Goal: Task Accomplishment & Management: Manage account settings

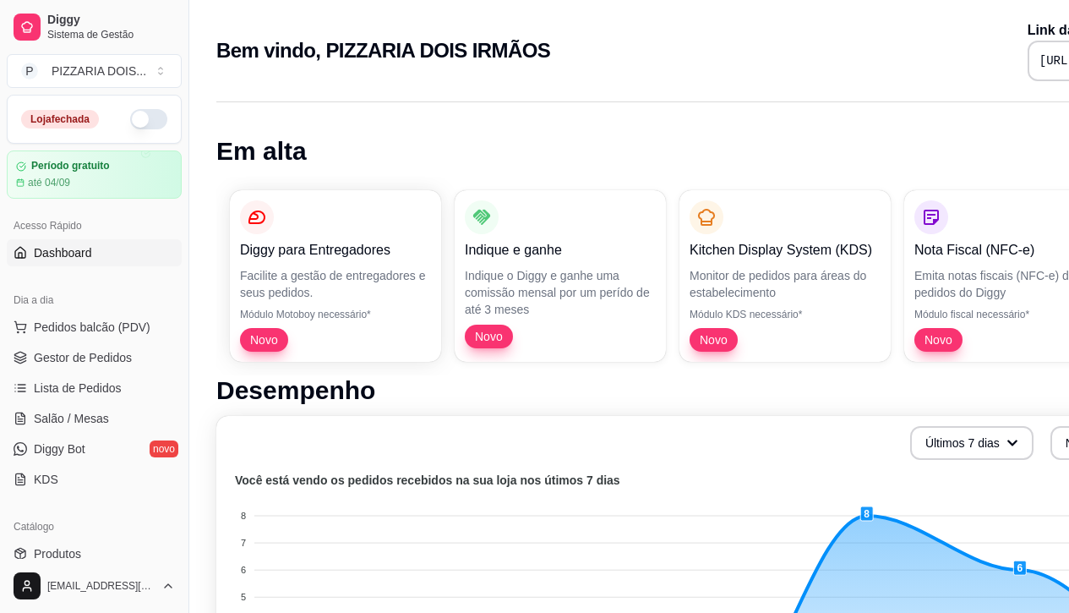
click at [167, 129] on button "button" at bounding box center [148, 119] width 37 height 20
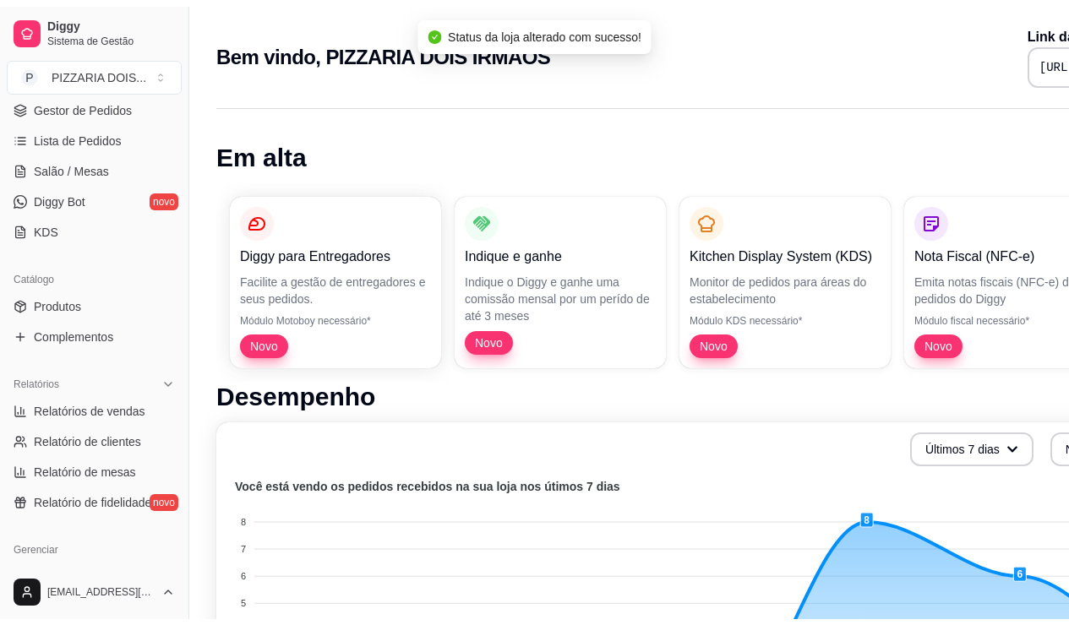
scroll to position [338, 0]
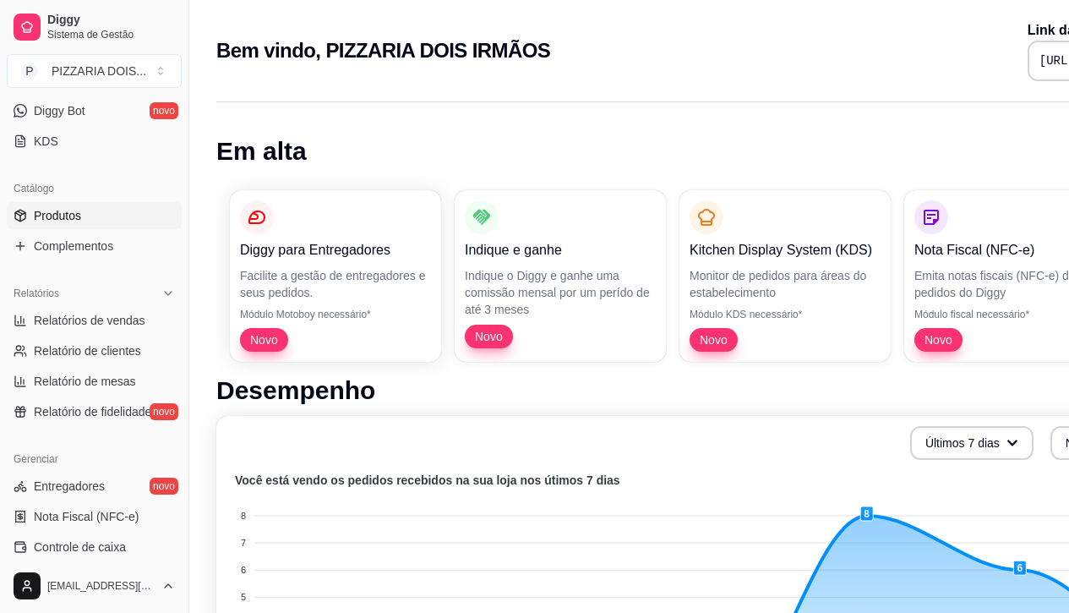
click at [124, 229] on link "Produtos" at bounding box center [94, 215] width 175 height 27
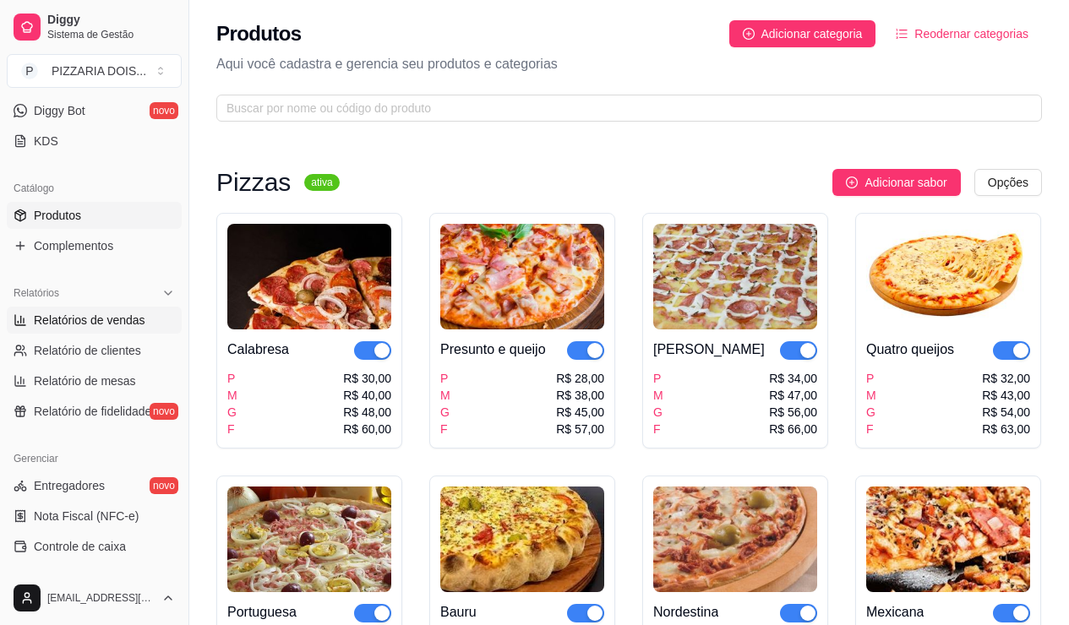
click at [142, 329] on span "Relatórios de vendas" at bounding box center [90, 320] width 112 height 17
select select "ALL"
select select "0"
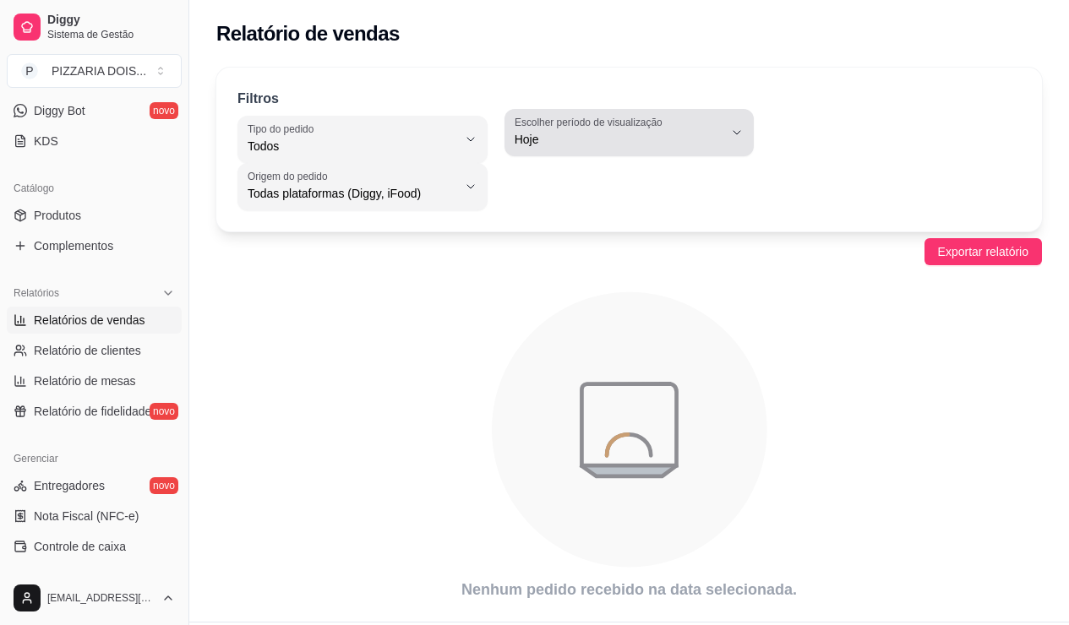
click at [720, 148] on span "Hoje" at bounding box center [620, 139] width 210 height 17
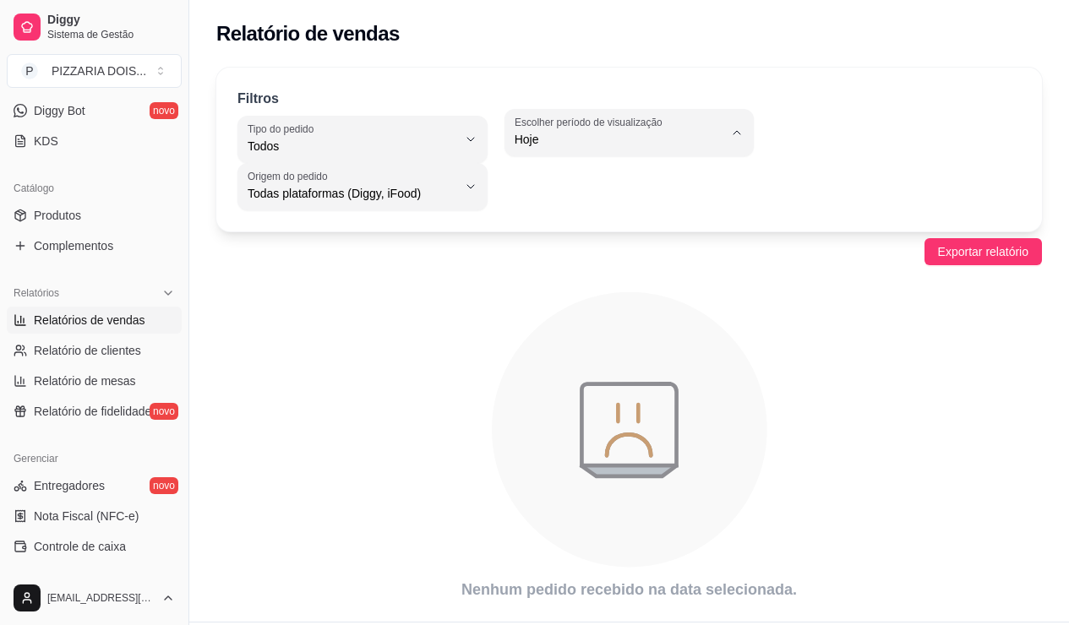
click at [629, 259] on li "Ontem" at bounding box center [652, 246] width 201 height 26
type input "1"
select select "1"
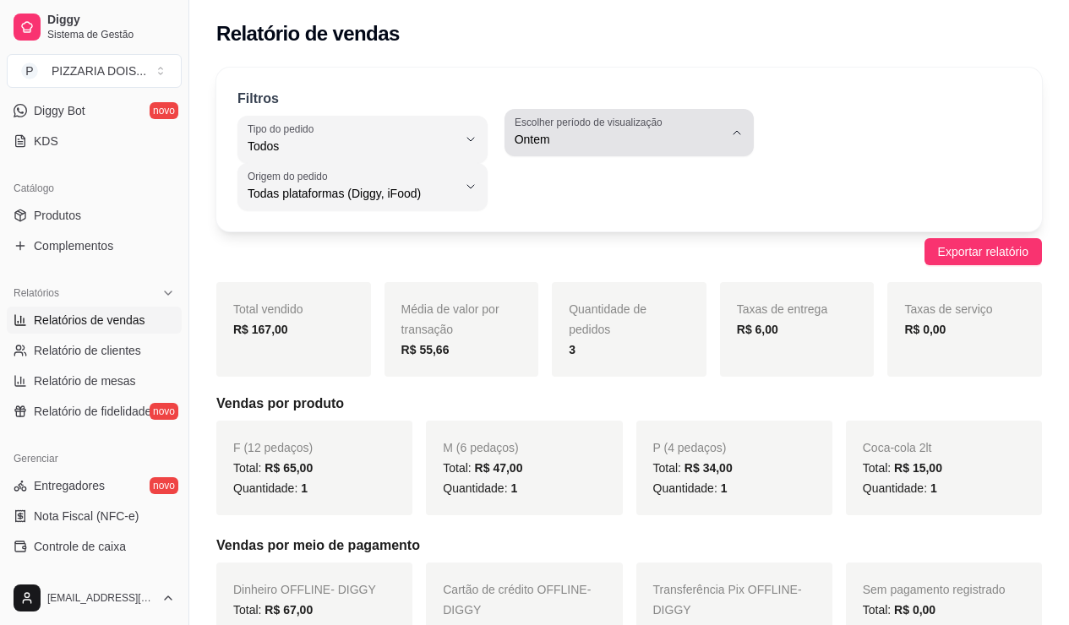
click at [636, 129] on label "Escolher período de visualização" at bounding box center [591, 122] width 153 height 14
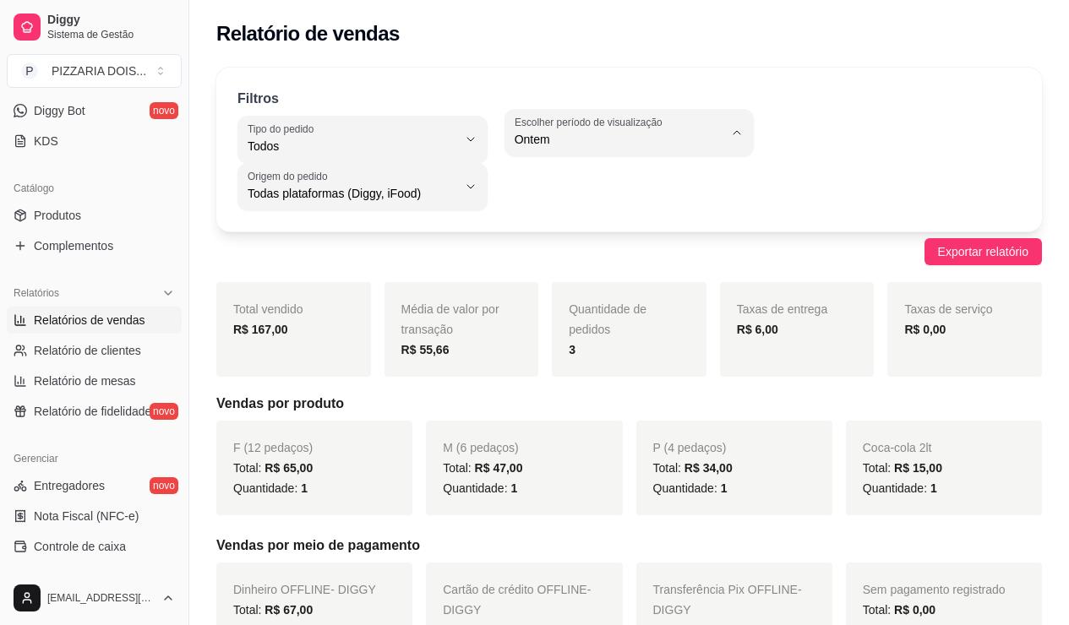
click at [616, 282] on span "7 dias" at bounding box center [645, 274] width 172 height 16
type input "7"
select select "7"
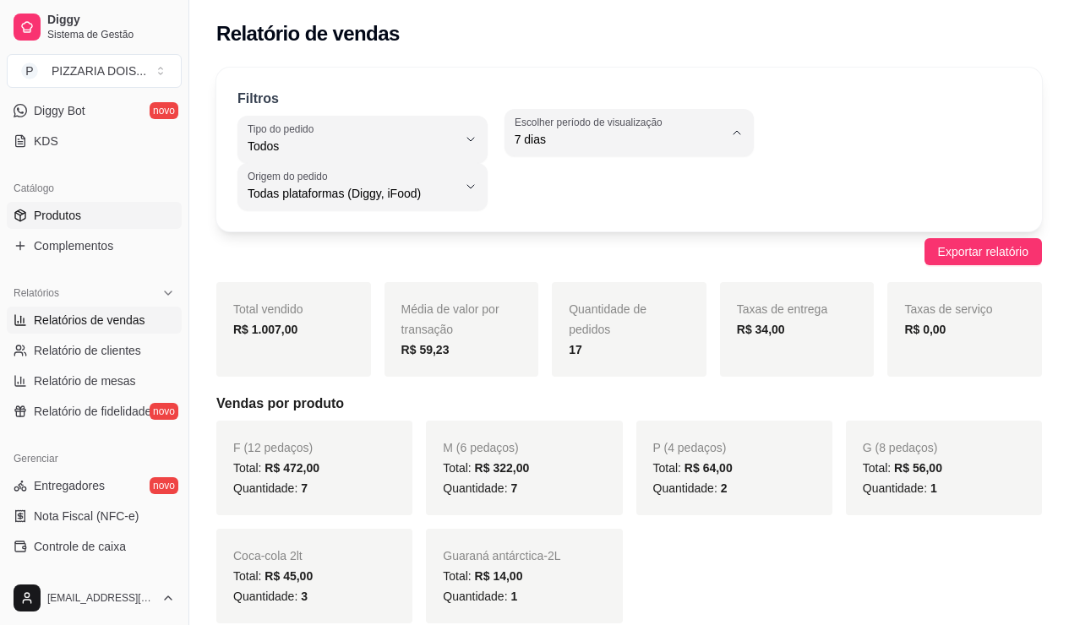
drag, startPoint x: 159, startPoint y: 337, endPoint x: 149, endPoint y: 345, distance: 12.7
click at [158, 229] on link "Produtos" at bounding box center [94, 215] width 175 height 27
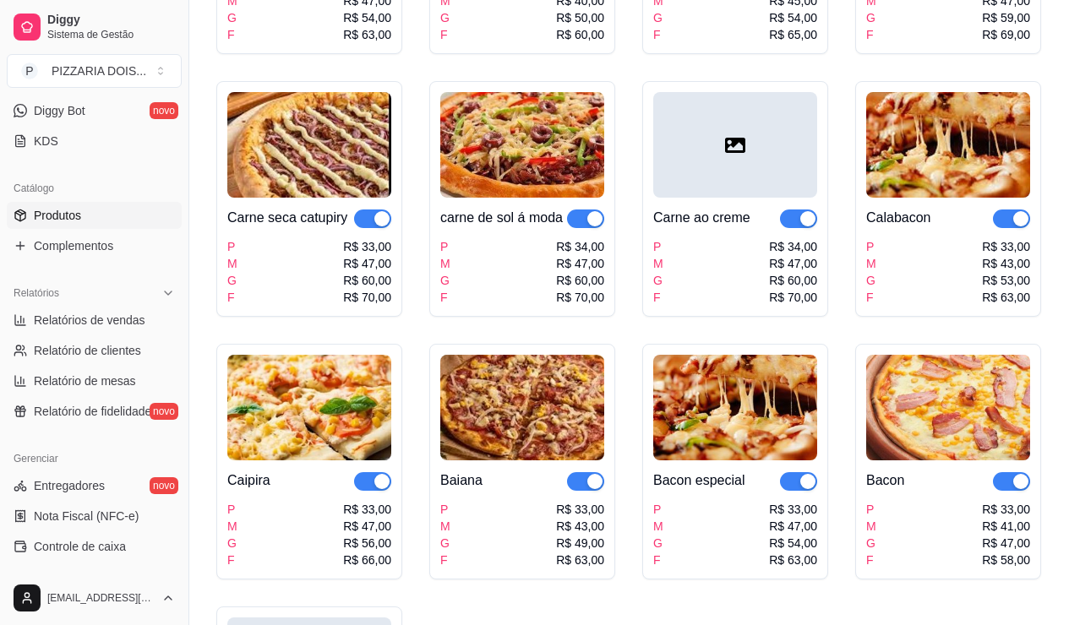
scroll to position [1268, 0]
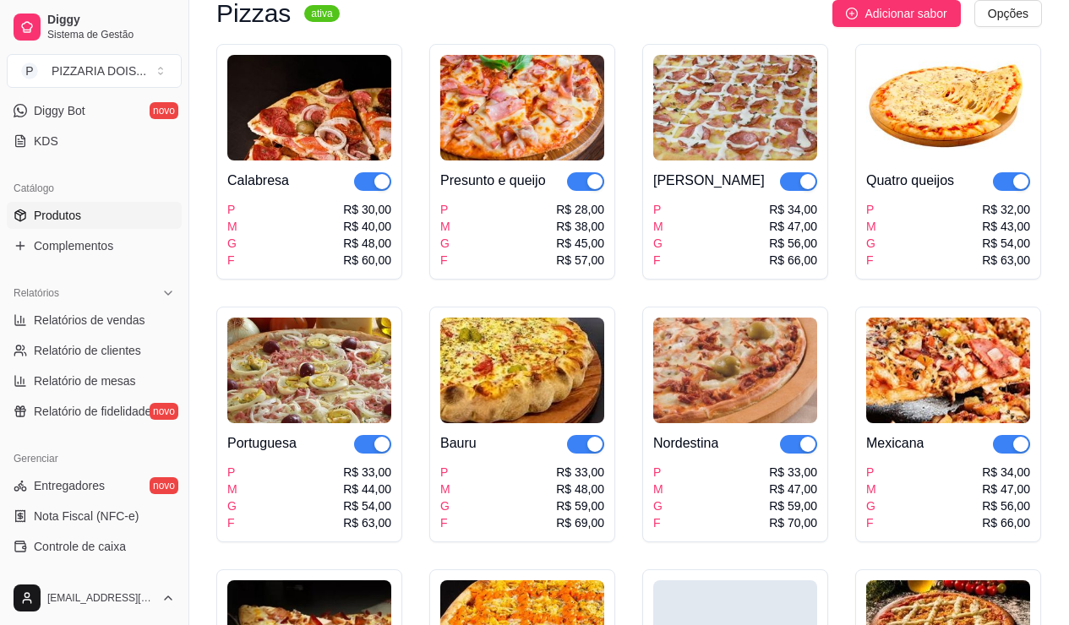
scroll to position [0, 0]
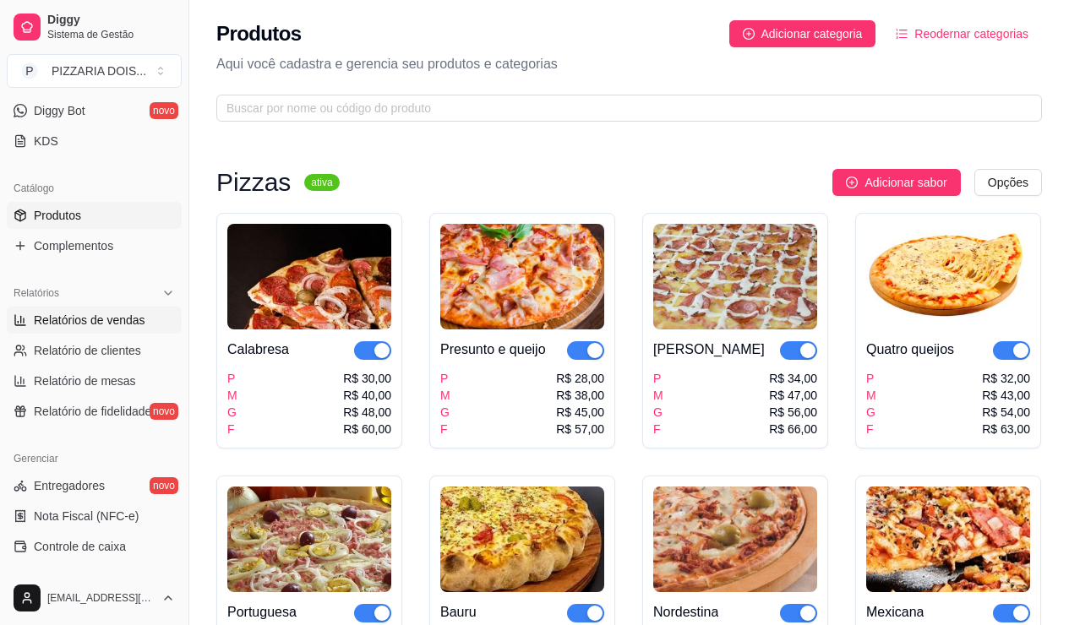
click at [182, 334] on link "Relatórios de vendas" at bounding box center [94, 320] width 175 height 27
select select "ALL"
select select "0"
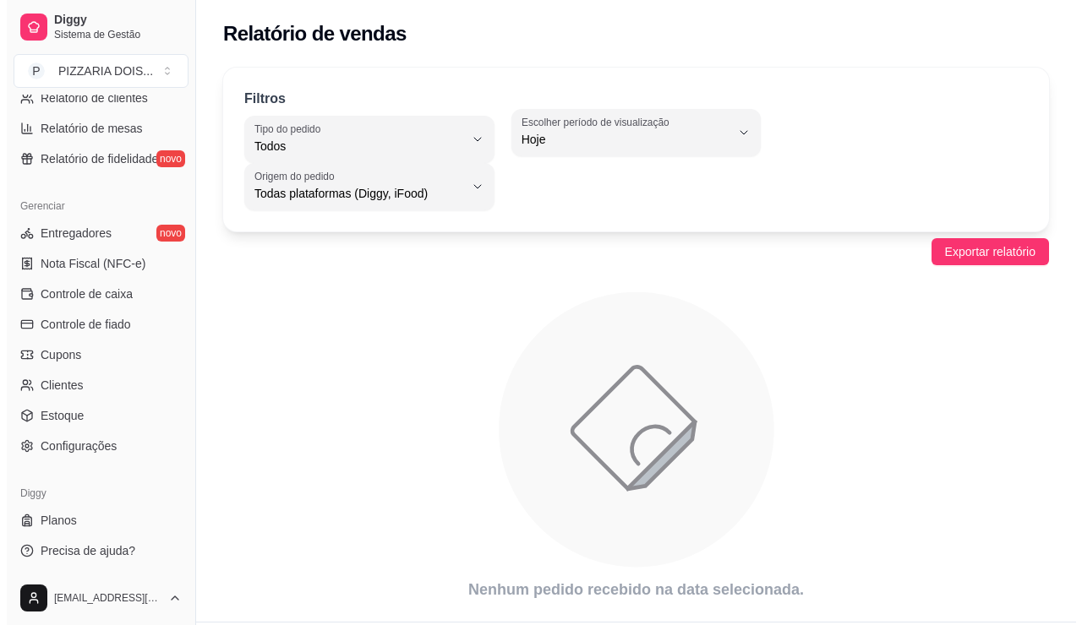
scroll to position [894, 0]
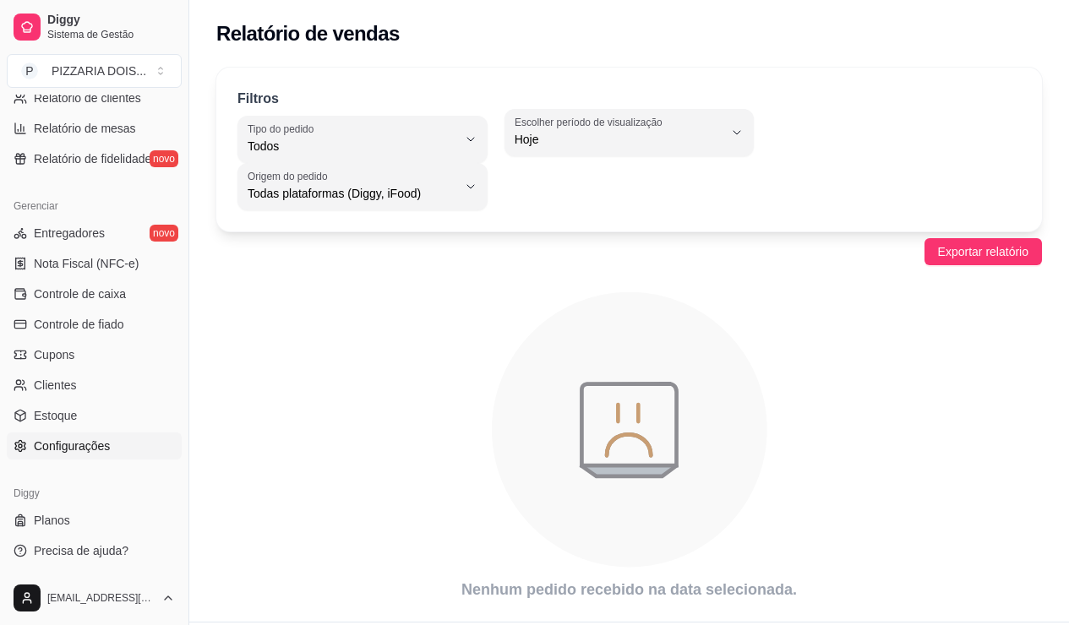
click at [145, 433] on link "Configurações" at bounding box center [94, 446] width 175 height 27
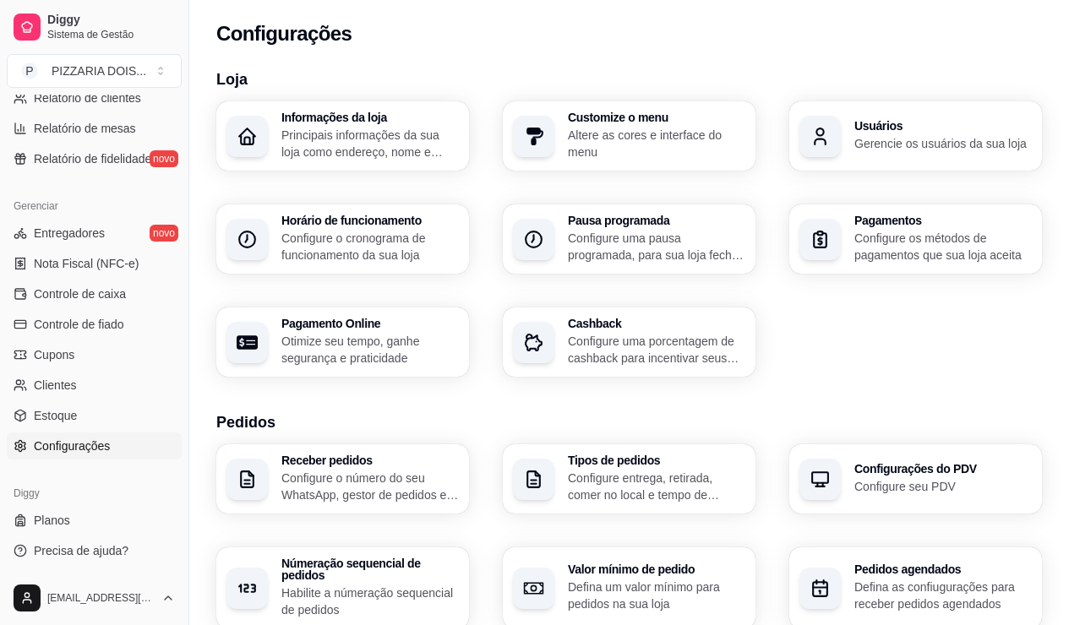
click at [397, 264] on p "Configure o cronograma de funcionamento da sua loja" at bounding box center [369, 247] width 177 height 34
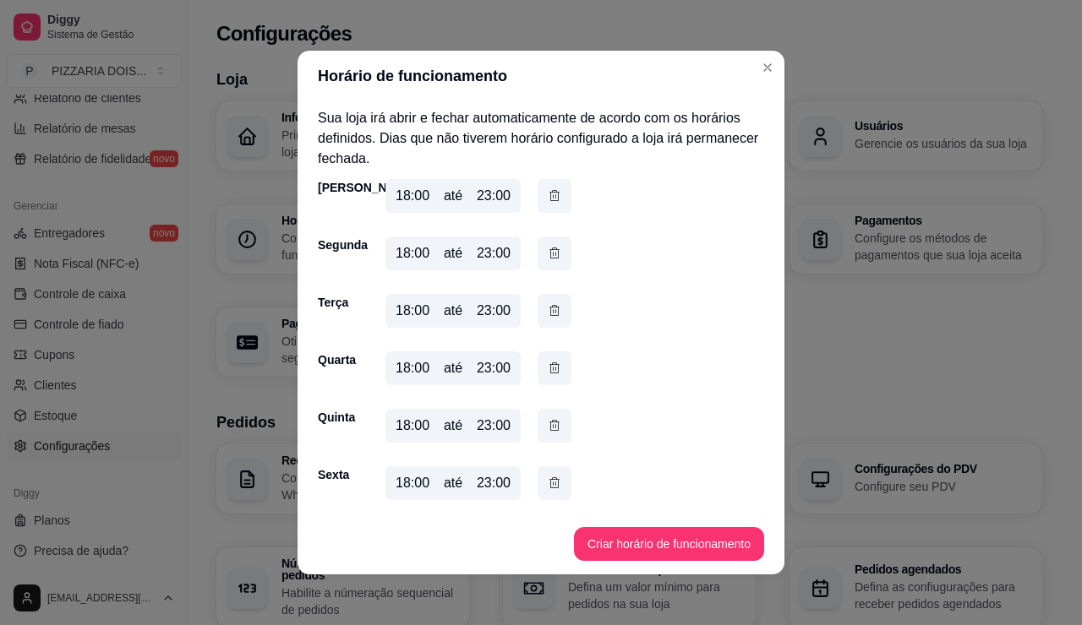
click at [407, 270] on div "18:00 até 23:00" at bounding box center [452, 254] width 135 height 34
click at [548, 262] on icon "button" at bounding box center [555, 253] width 14 height 18
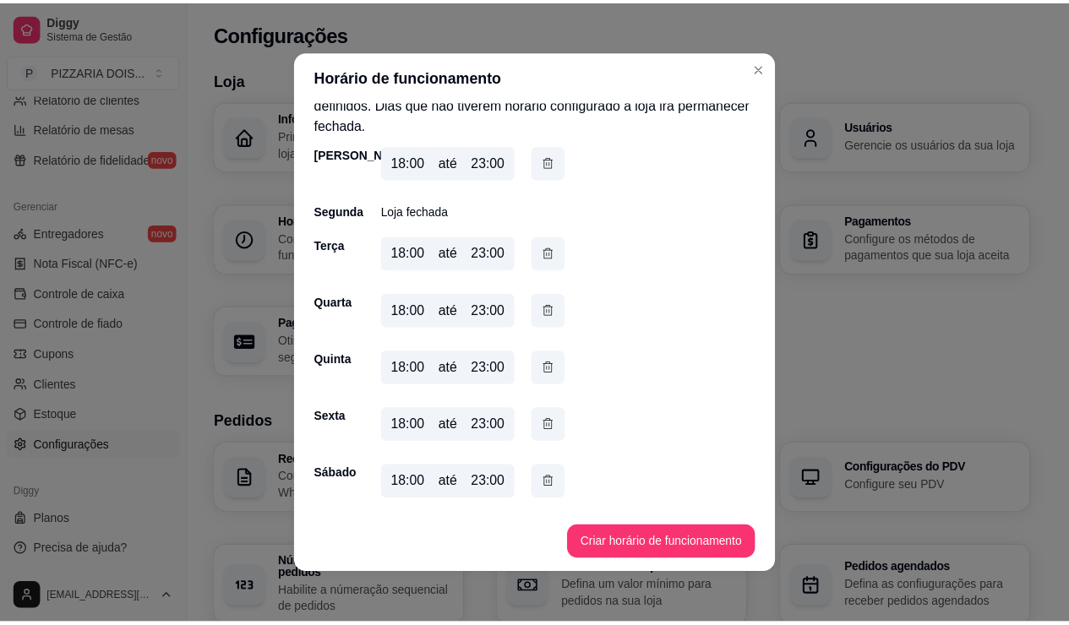
scroll to position [199, 0]
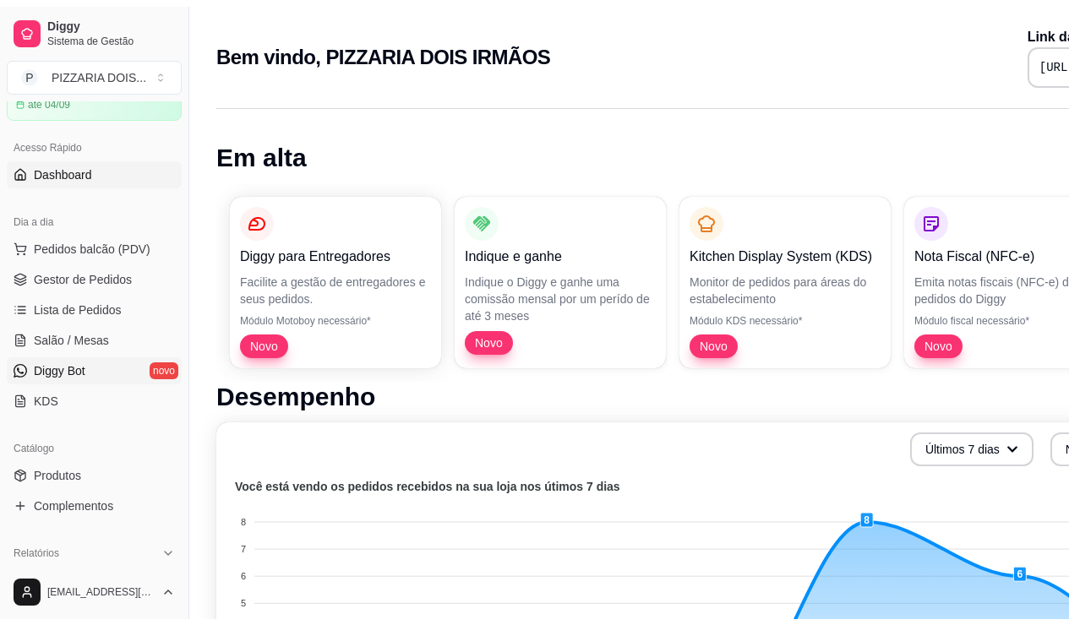
scroll to position [169, 0]
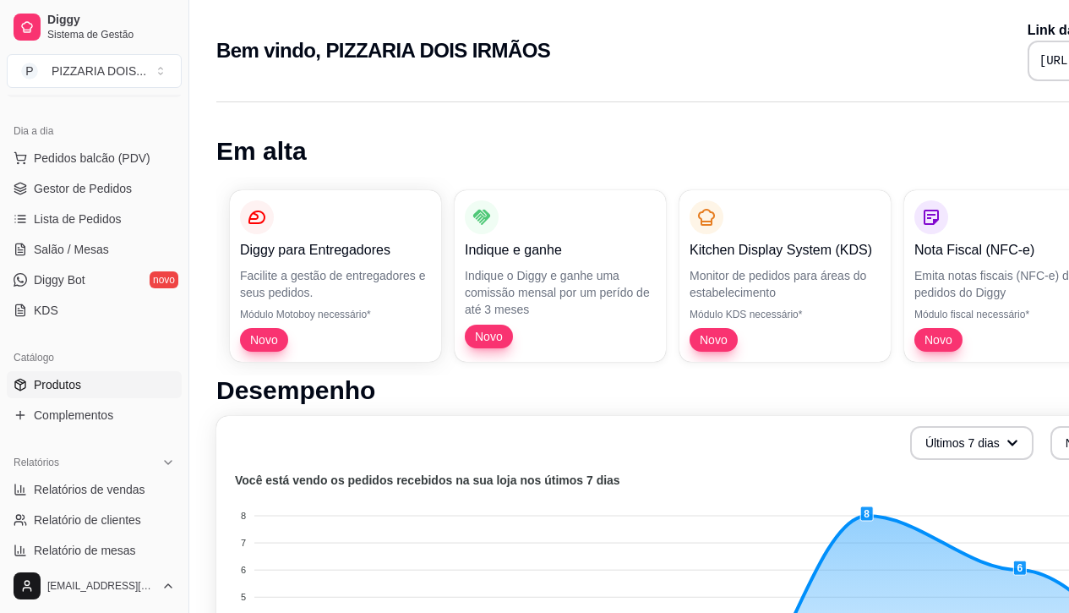
click at [111, 398] on link "Produtos" at bounding box center [94, 384] width 175 height 27
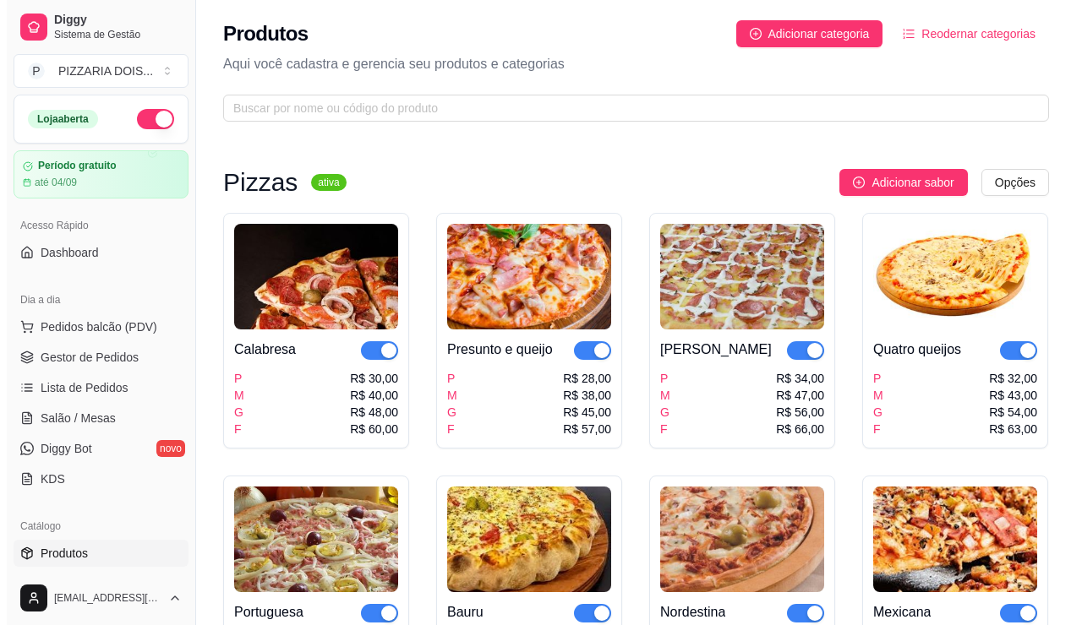
scroll to position [169, 0]
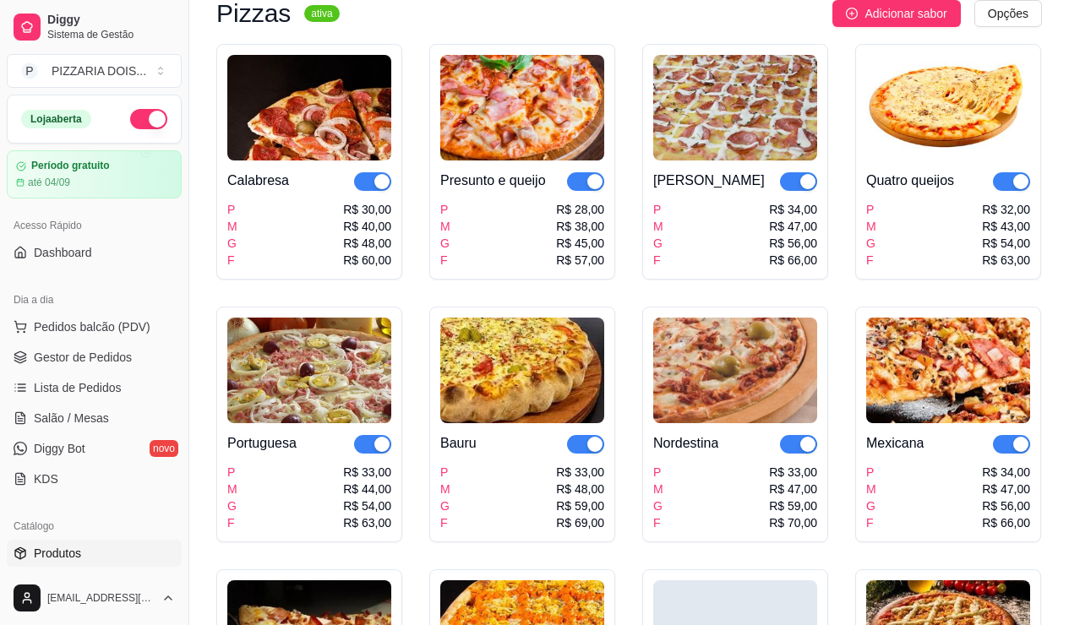
click at [797, 161] on img at bounding box center [735, 108] width 164 height 106
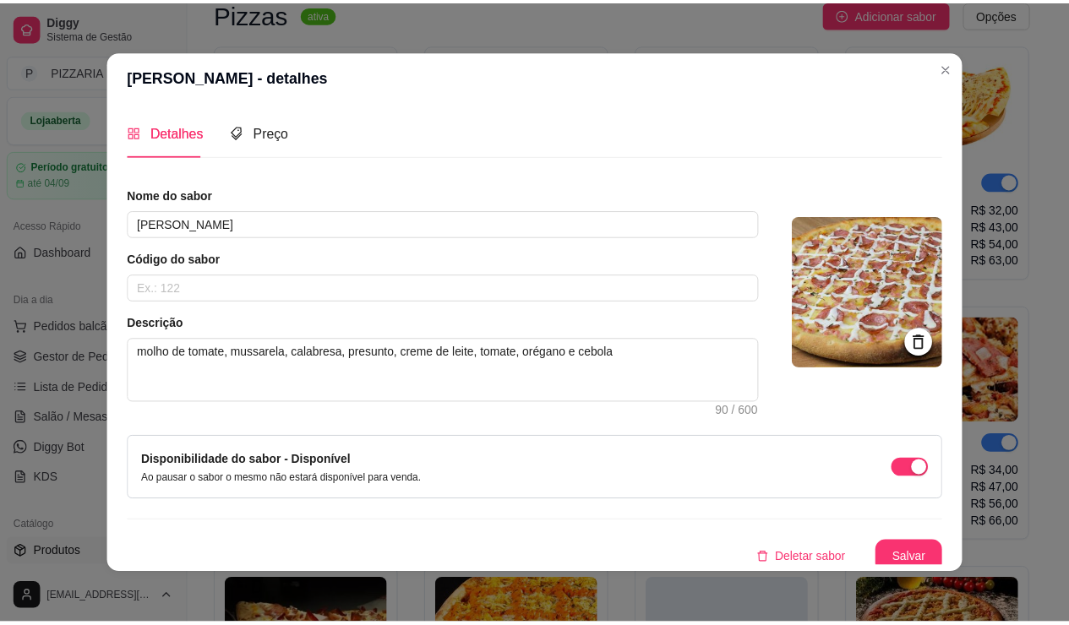
scroll to position [110, 0]
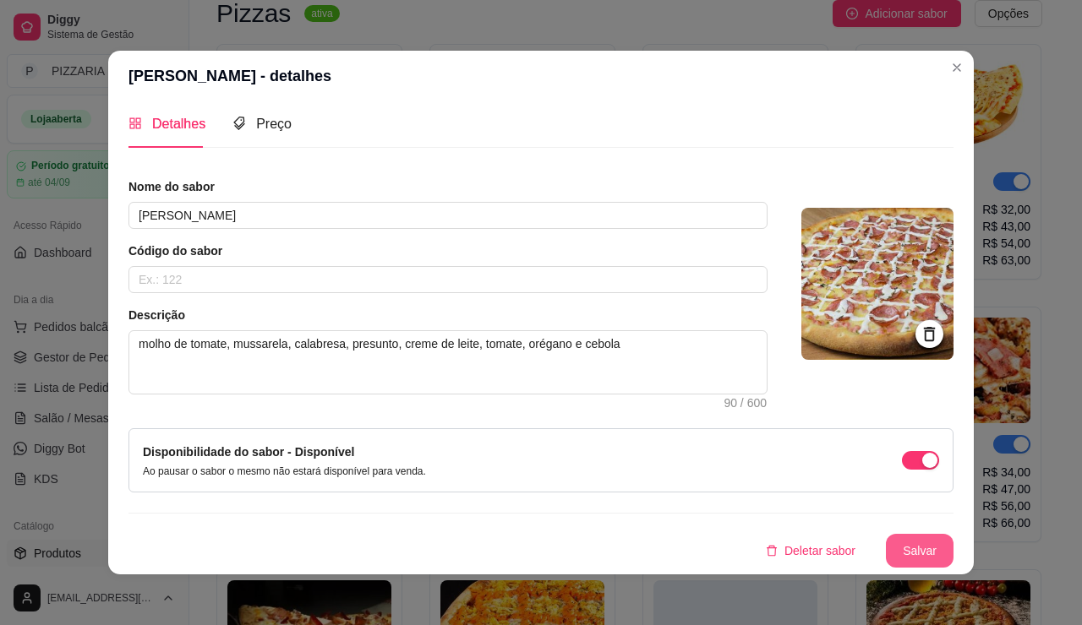
click at [953, 534] on button "Salvar" at bounding box center [920, 551] width 68 height 34
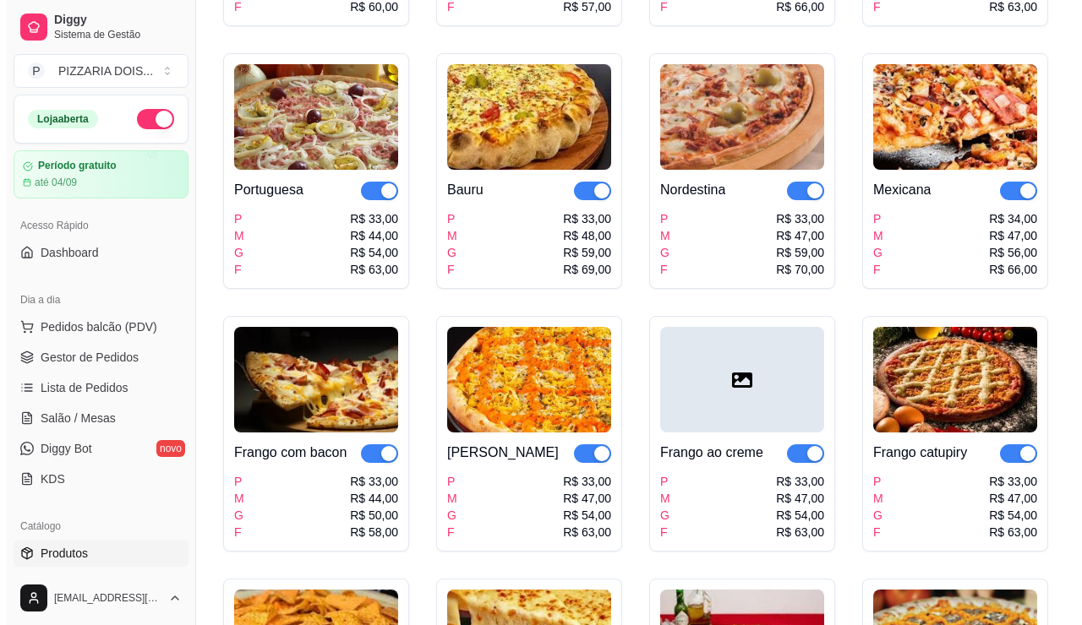
scroll to position [507, 0]
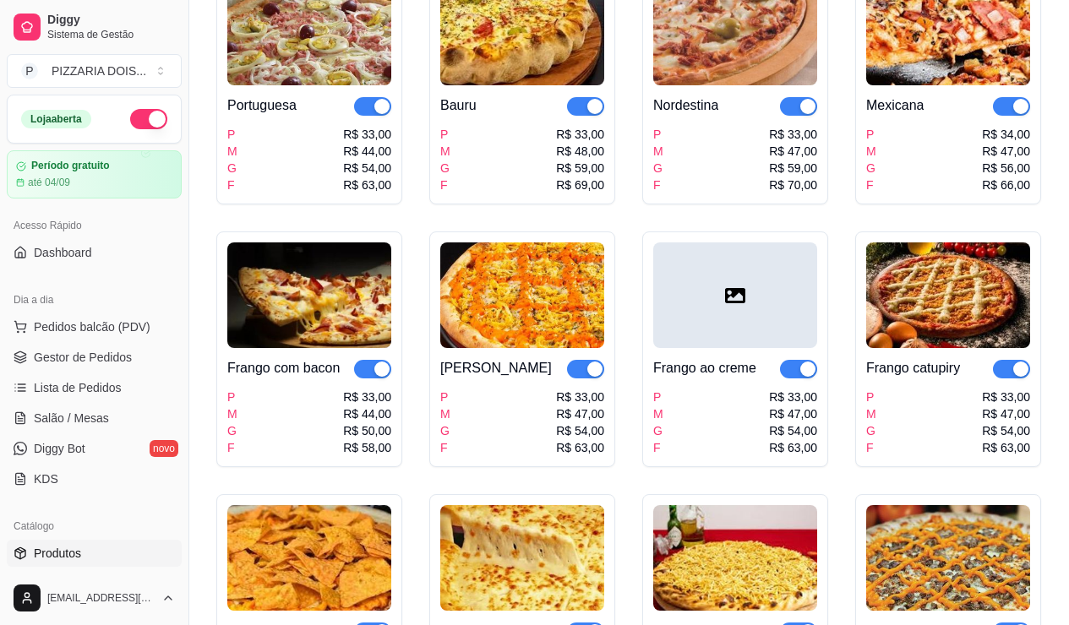
click at [866, 85] on img at bounding box center [948, 33] width 164 height 106
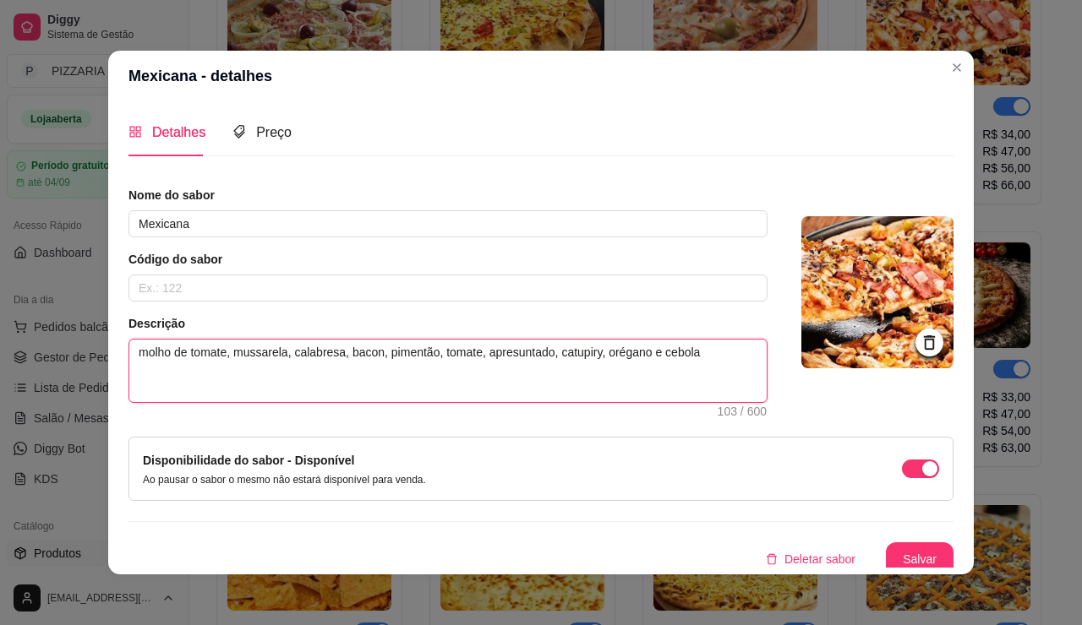
click at [352, 402] on textarea "molho de tomate, mussarela, calabresa, bacon, pimentão, tomate, apresuntado, ca…" at bounding box center [447, 371] width 637 height 63
type textarea "molho de tomate, mussarela, calabresa, bacon, pimentã, tomate, apresuntado, cat…"
type textarea "molho de tomate, mussarela, calabresa, bacon, piment, tomate, apresuntado, catu…"
type textarea "molho de tomate, mussarela, calabresa, bacon, pimen, tomate, apresuntado, catup…"
type textarea "molho de tomate, mussarela, calabresa, bacon, pime, tomate, apresuntado, catupi…"
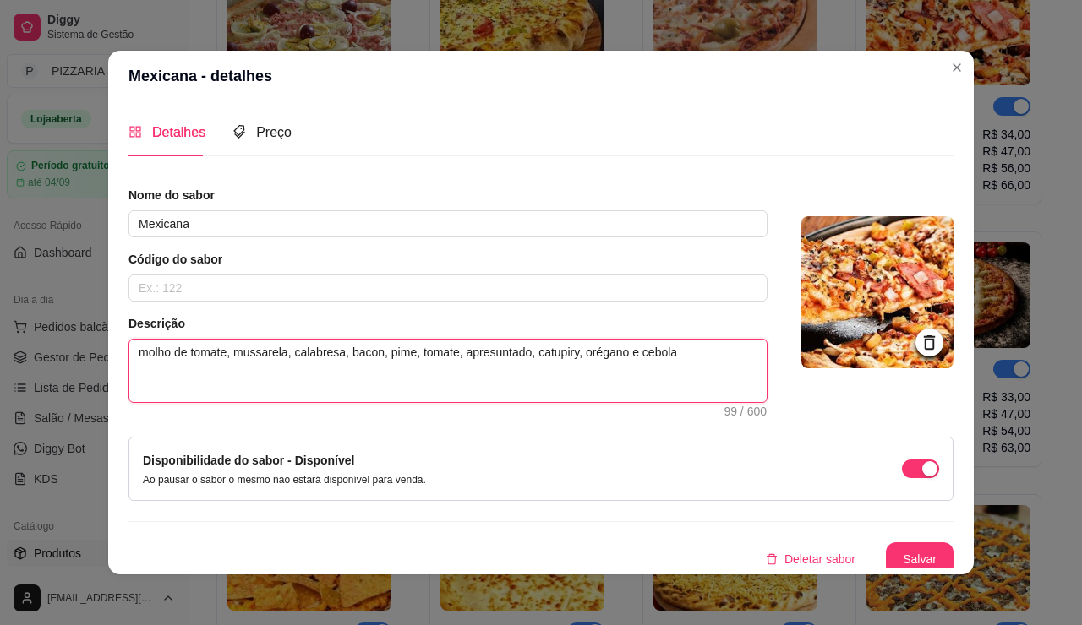
type textarea "molho de tomate, mussarela, calabresa, bacon, pim, tomate, apresuntado, catupir…"
type textarea "molho de tomate, mussarela, calabresa, bacon, pi, tomate, apresuntado, catupiry…"
type textarea "molho de tomate, mussarela, calabresa, bacon, p, tomate, apresuntado, catupiry,…"
type textarea "molho de tomate, mussarela, calabresa, bacon, , tomate, apresuntado, catupiry, …"
type textarea "molho de tomate, mussarela, calabresa, bacon,, tomate, apresuntado, catupiry, o…"
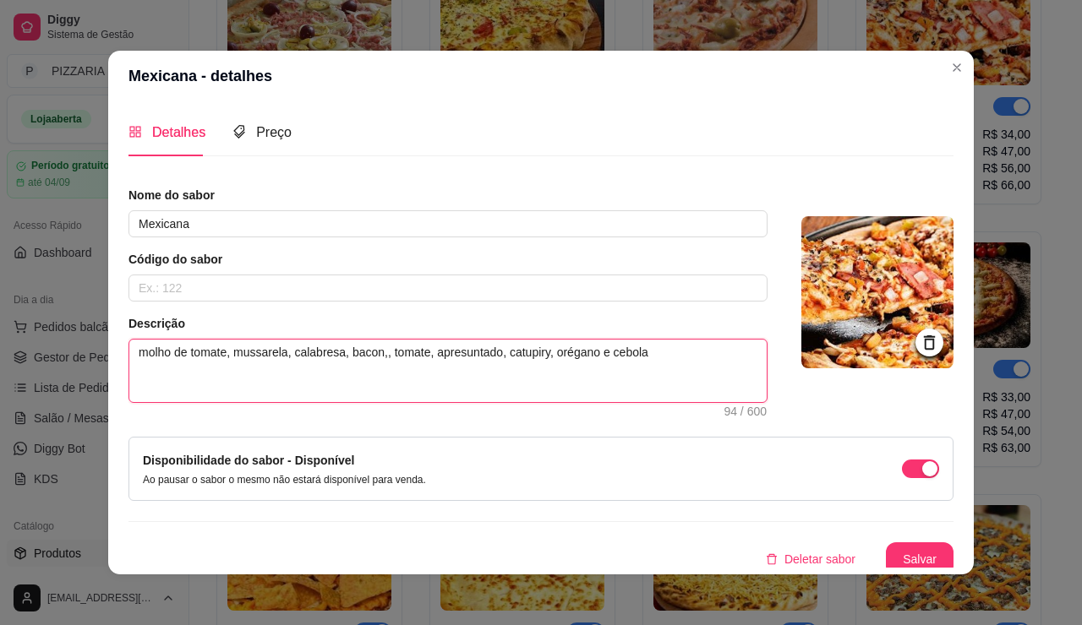
type textarea "molho de tomate, mussarela, calabresa, bacon, tomate, apresuntado, catupiry, or…"
type textarea "molho de tomate, mussarela, calabresa, baconp, tomate, apresuntado, catupiry, o…"
type textarea "molho de tomate, mussarela, calabresa, baconpi, tomate, apresuntado, catupiry, …"
type textarea "molho de tomate, mussarela, calabresa, baconpim, tomate, apresuntado, catupiry,…"
type textarea "molho de tomate, mussarela, calabresa, baconpime, tomate, apresuntado, catupiry…"
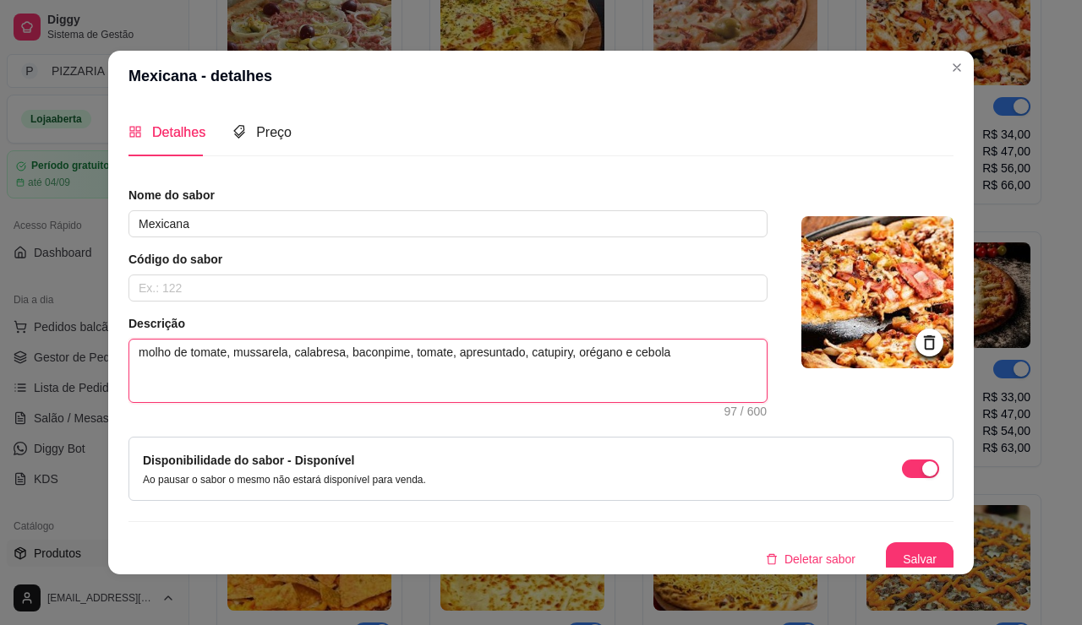
type textarea "molho de tomate, mussarela, calabresa, baconpimen, tomate, apresuntado, catupir…"
type textarea "molho de tomate, mussarela, calabresa, bacon,pimen, tomate, apresuntado, catupi…"
type textarea "molho de tomate, mussarela, calabresa, bacon, pimen, tomate, apresuntado, catup…"
type textarea "molho de tomate, mussarela, calabresa, bacon, piment, tomate, apresuntado, catu…"
type textarea "molho de tomate, mussarela, calabresa, bacon, pimenta, tomate, apresuntado, cat…"
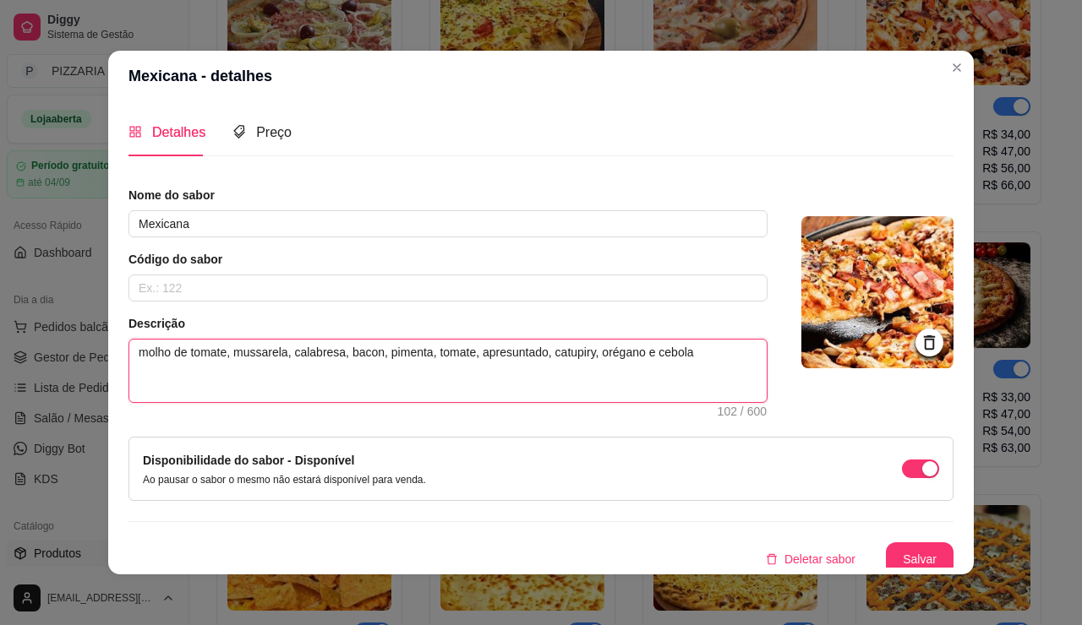
type textarea "molho de tomate, mussarela, calabresa, bacon, pimenta , tomate, apresuntado, ca…"
type textarea "molho de tomate, mussarela, calabresa, bacon, pimenta c, tomate, apresuntado, c…"
type textarea "molho de tomate, mussarela, calabresa, bacon, pimenta ca, tomate, apresuntado, …"
type textarea "molho de tomate, mussarela, calabresa, bacon, pimenta cal, tomate, apresuntado,…"
type textarea "molho de tomate, mussarela, calabresa, bacon, pimenta cala, tomate, apresuntado…"
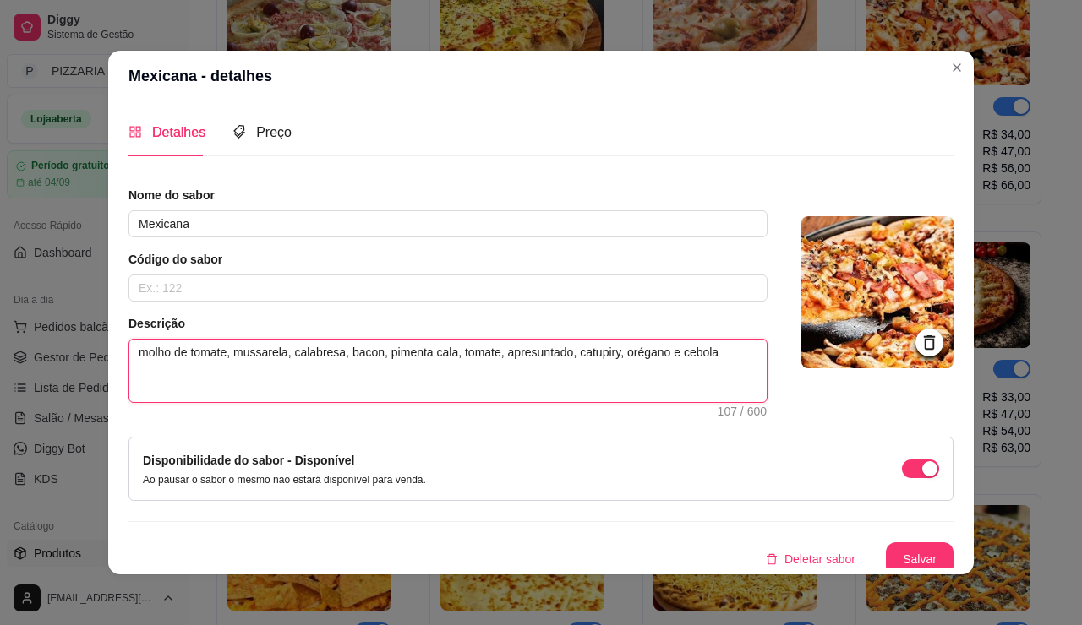
type textarea "molho de tomate, mussarela, calabresa, bacon, pimenta calab, tomate, apresuntad…"
type textarea "molho de tomate, mussarela, calabresa, bacon, pimenta calabr, tomate, apresunta…"
type textarea "molho de tomate, mussarela, calabresa, bacon, pimenta calabre, tomate, apresunt…"
type textarea "molho de tomate, mussarela, calabresa, bacon, pimenta calabres, tomate, apresun…"
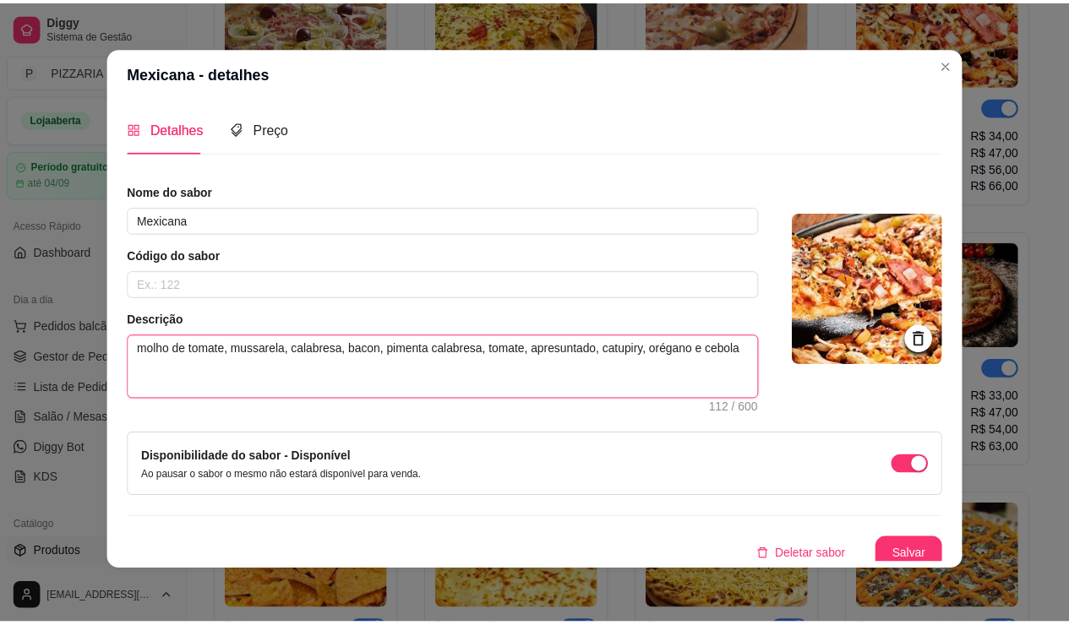
scroll to position [110, 0]
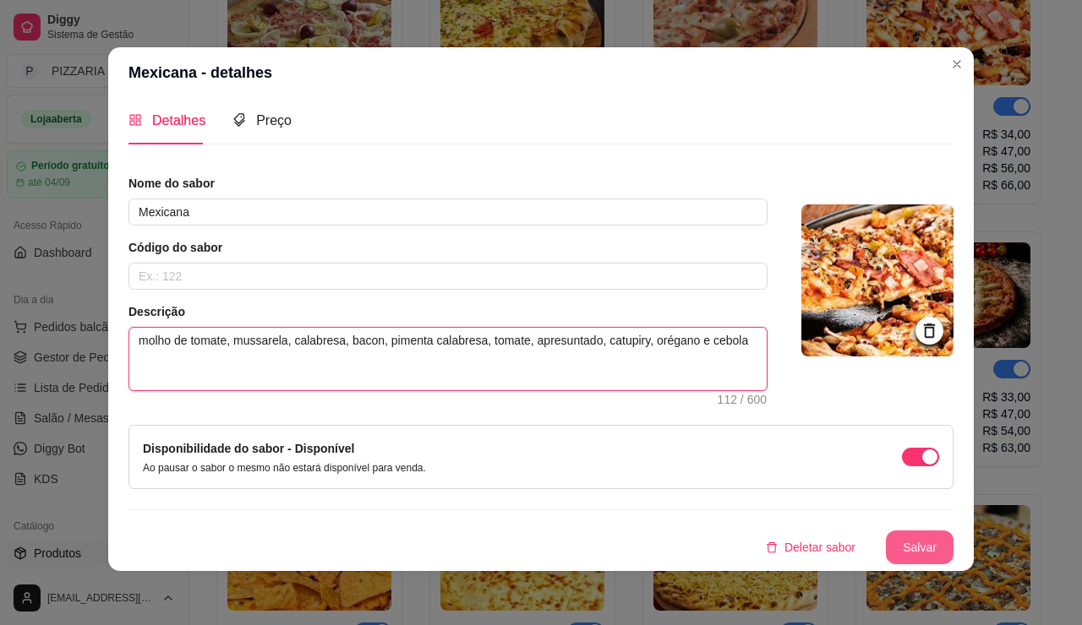
type textarea "molho de tomate, mussarela, calabresa, bacon, pimenta calabresa, tomate, apresu…"
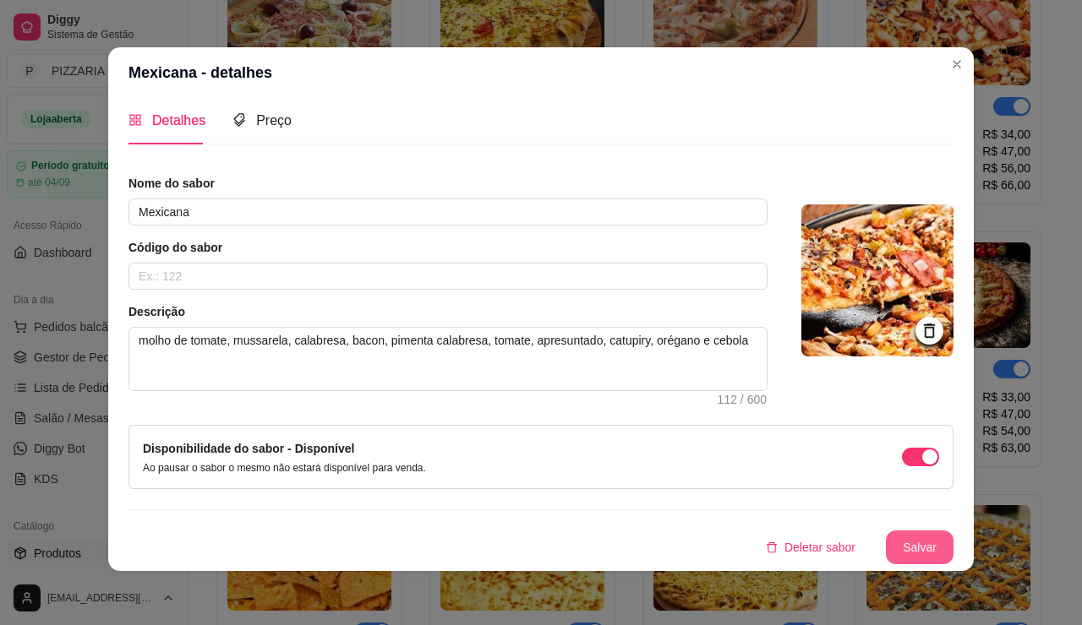
click at [947, 536] on button "Salvar" at bounding box center [920, 548] width 68 height 34
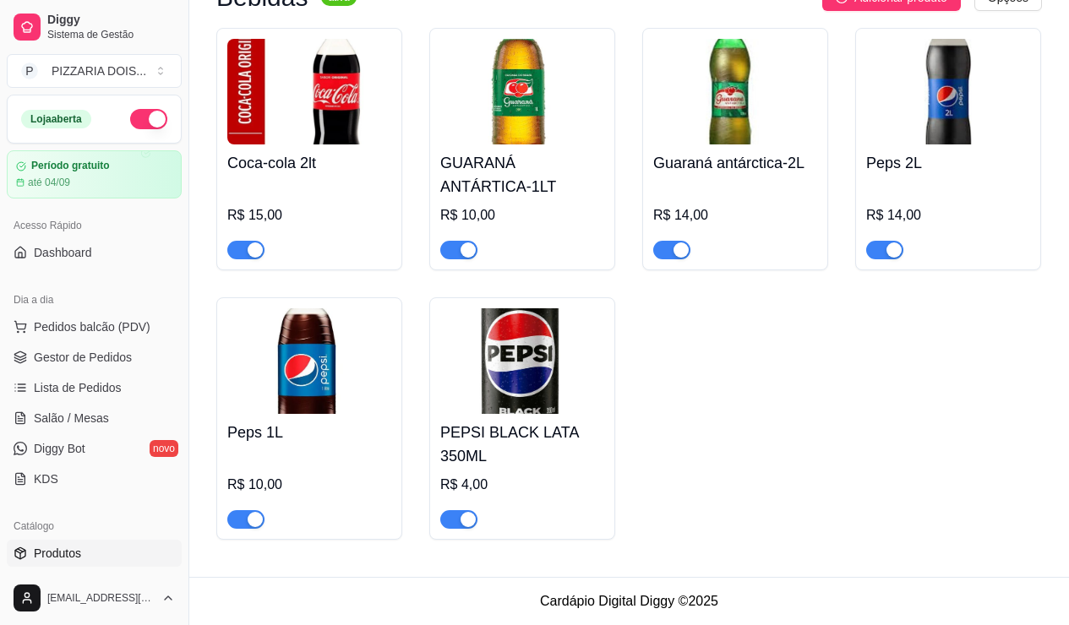
scroll to position [2451, 0]
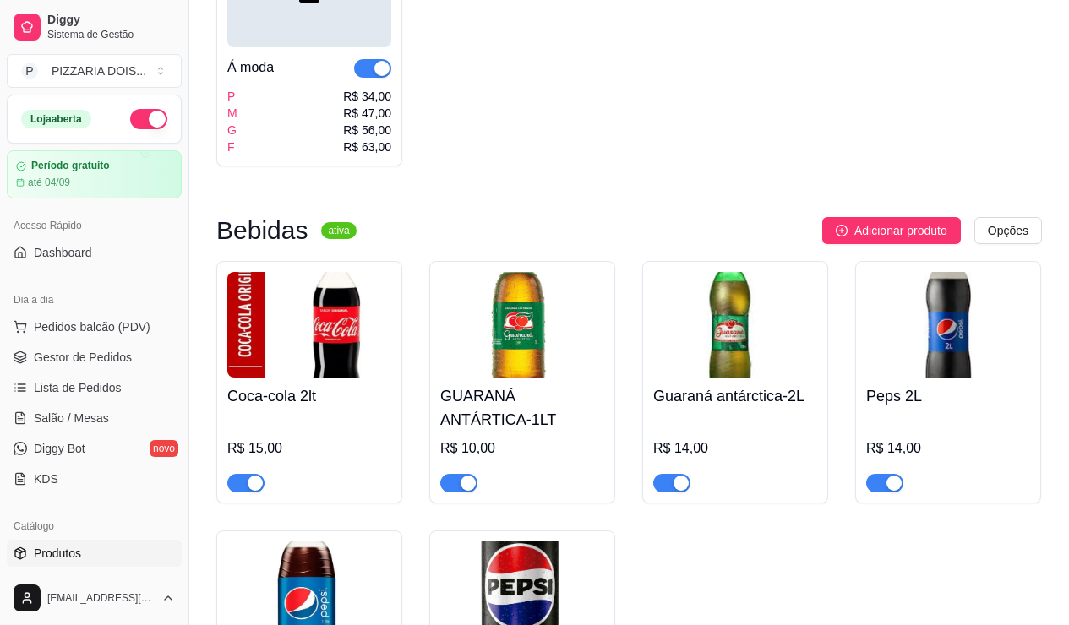
scroll to position [1944, 0]
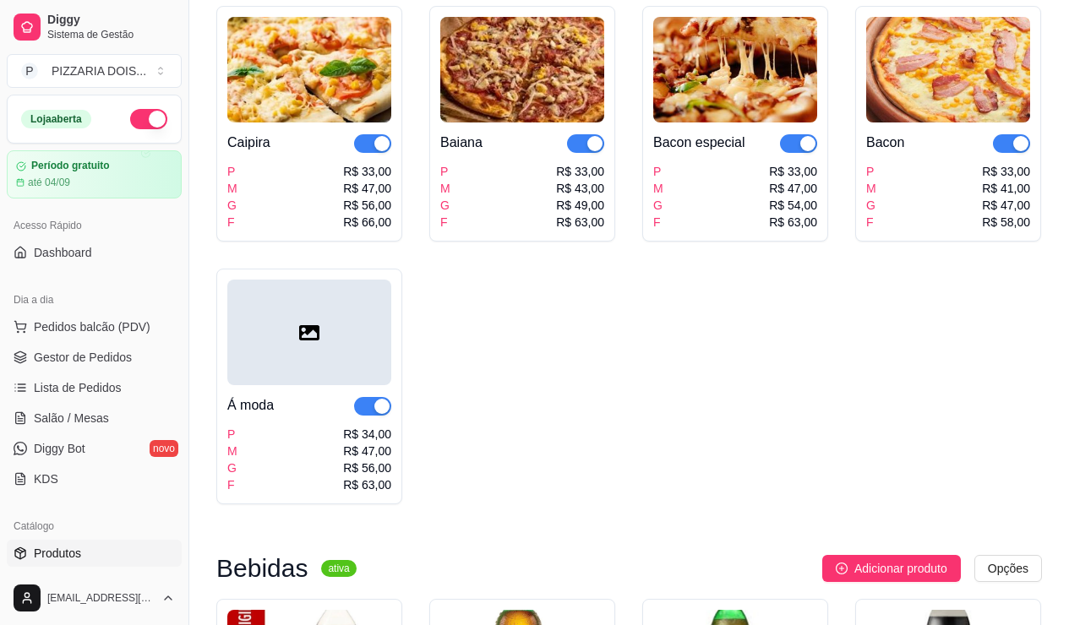
scroll to position [1352, 0]
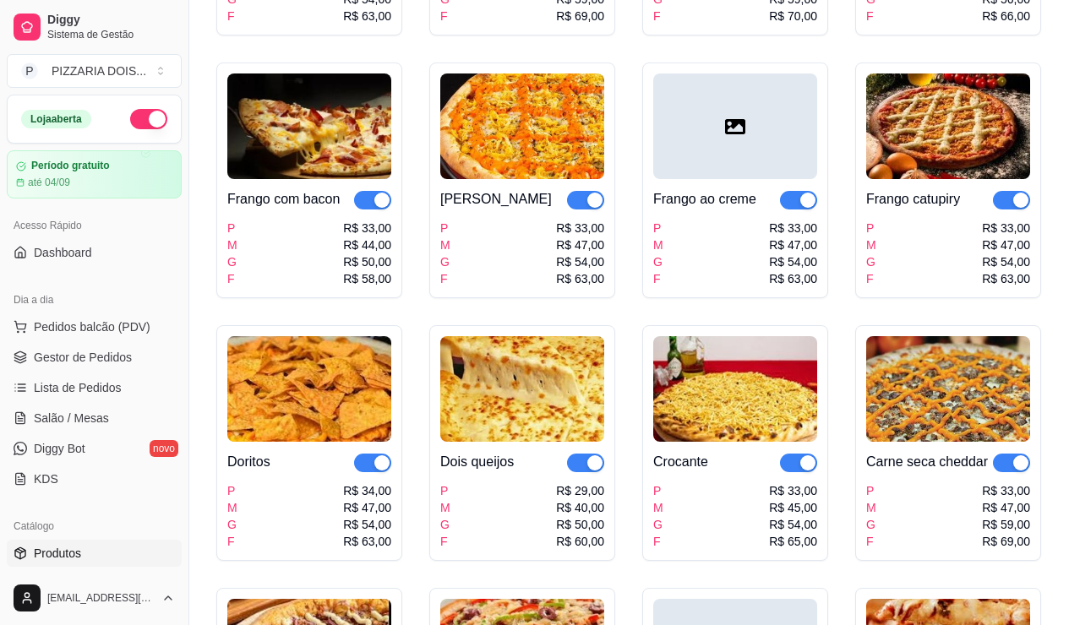
scroll to position [507, 0]
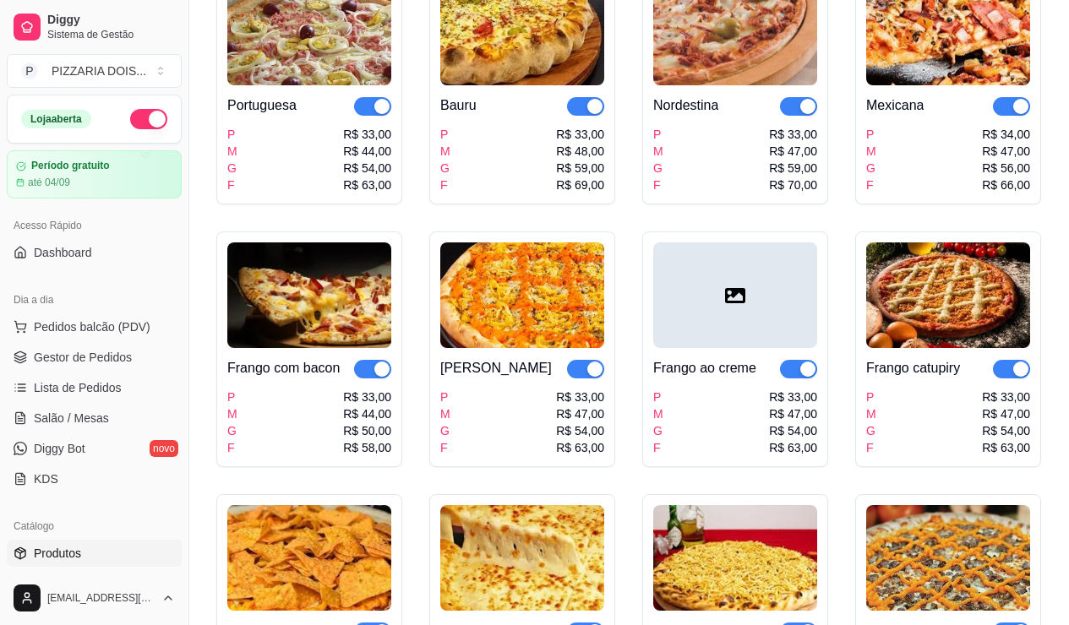
click at [391, 85] on img at bounding box center [309, 33] width 164 height 106
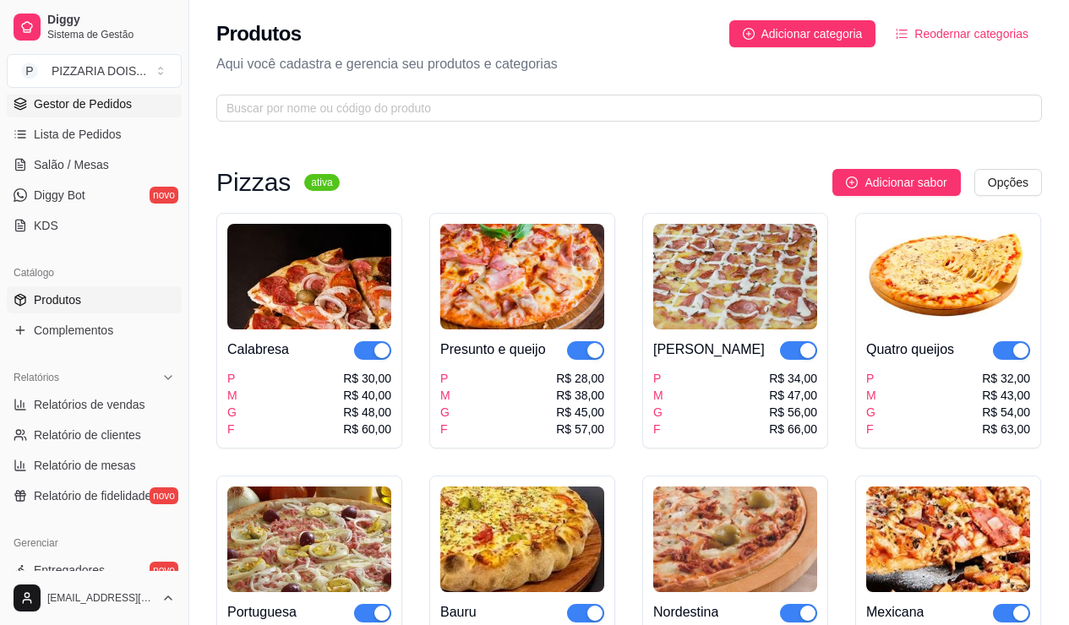
scroll to position [423, 0]
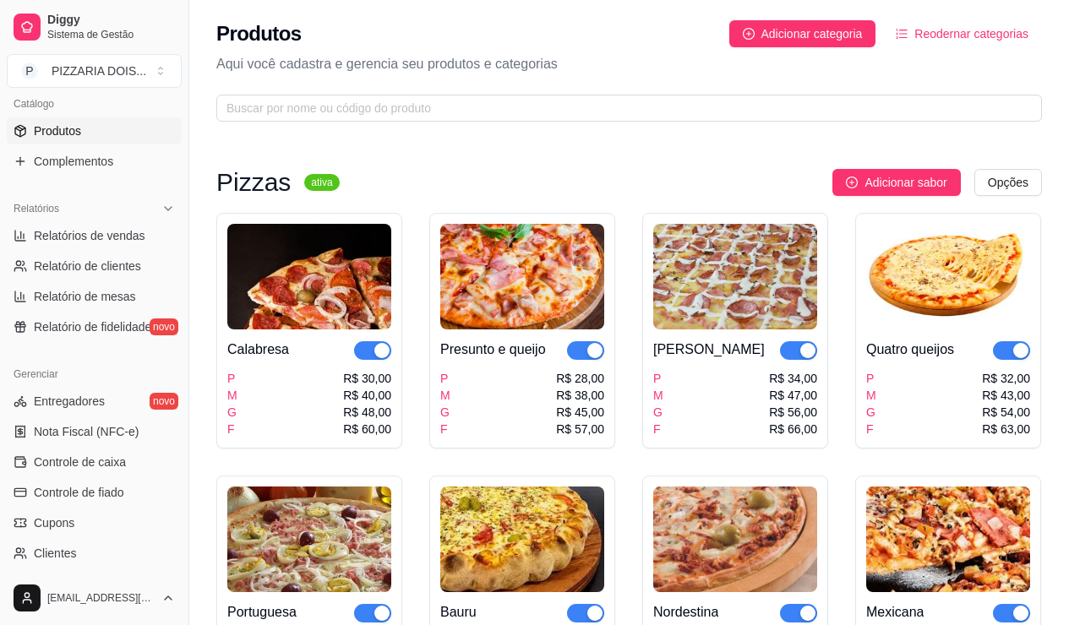
click at [81, 139] on span "Produtos" at bounding box center [57, 131] width 47 height 17
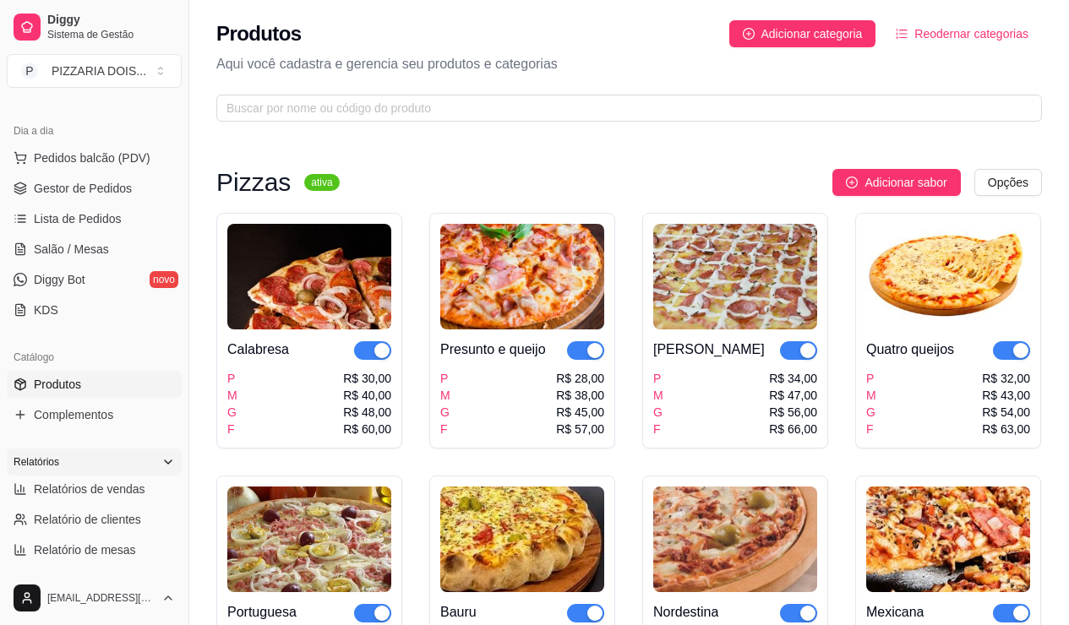
scroll to position [0, 0]
